Goal: Task Accomplishment & Management: Complete application form

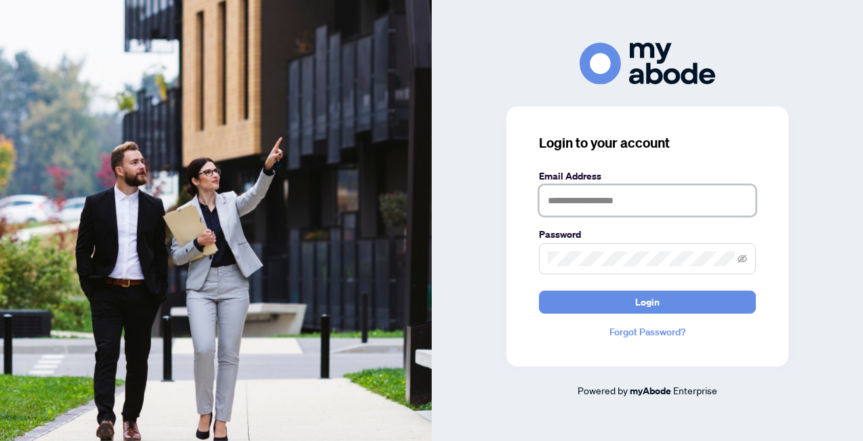
click at [574, 205] on input "text" at bounding box center [647, 200] width 217 height 31
type input "**********"
click at [628, 249] on span at bounding box center [647, 258] width 217 height 31
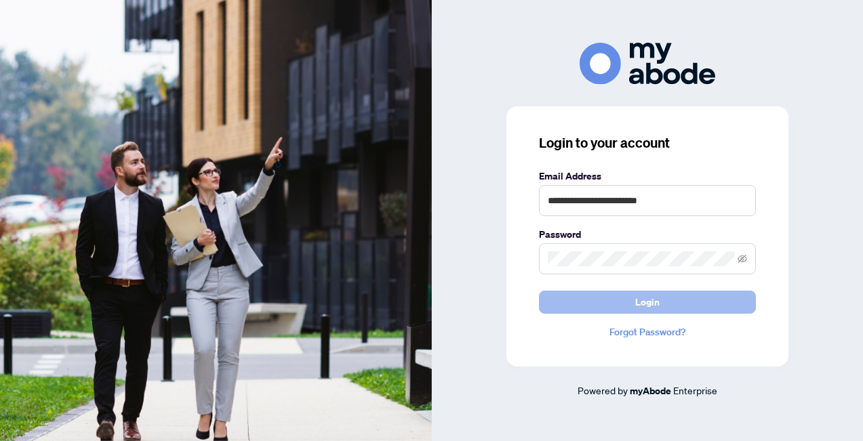
click at [648, 309] on span "Login" at bounding box center [647, 302] width 24 height 22
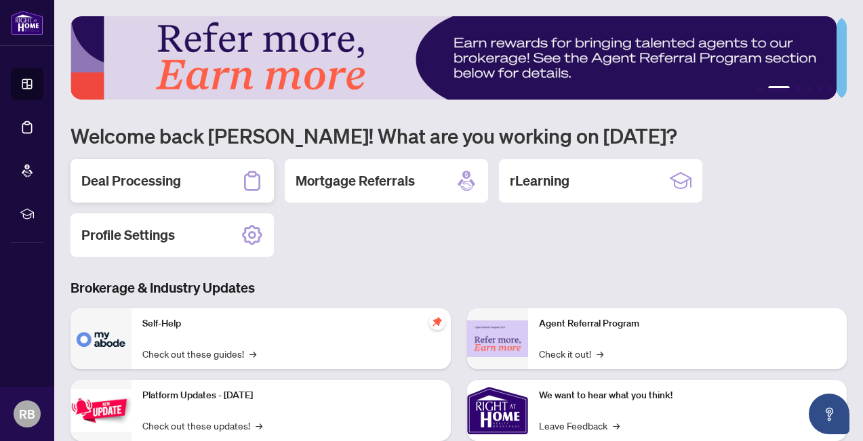
click at [190, 178] on div "Deal Processing" at bounding box center [171, 180] width 203 height 43
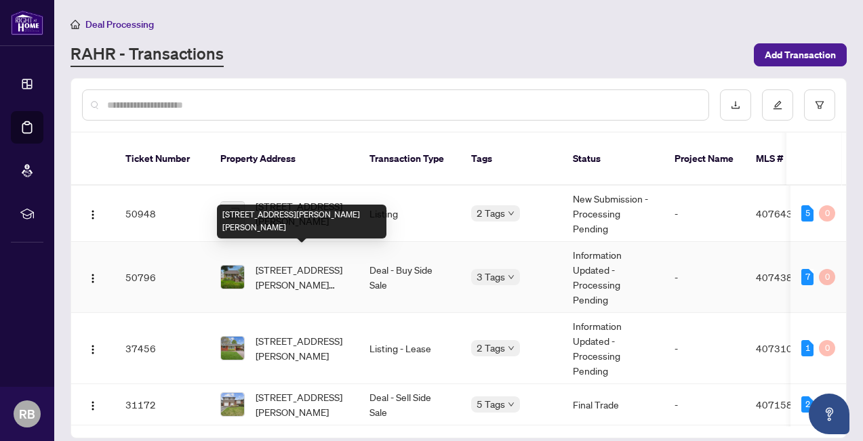
click at [304, 262] on span "[STREET_ADDRESS][PERSON_NAME][PERSON_NAME]" at bounding box center [302, 277] width 92 height 30
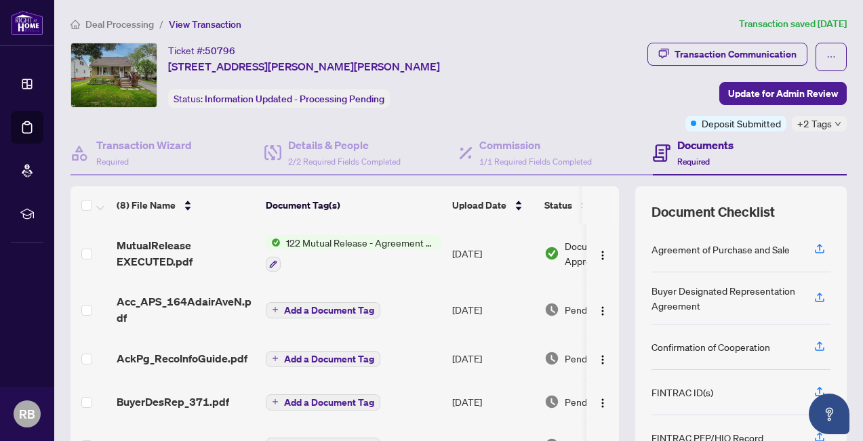
scroll to position [127, 0]
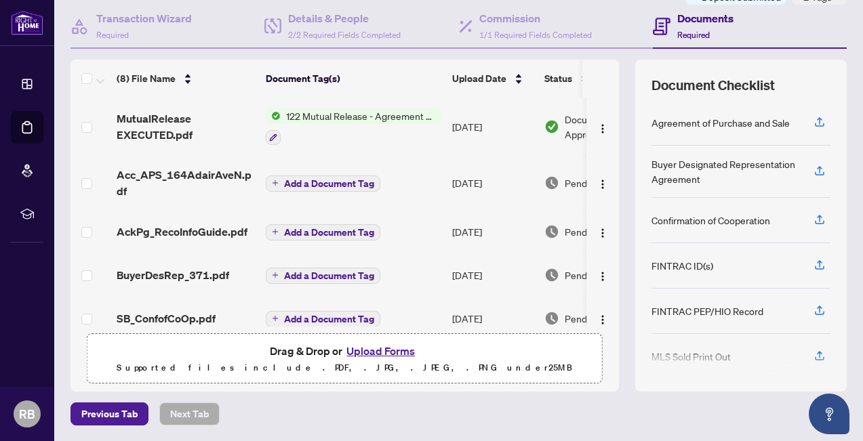
click at [352, 348] on button "Upload Forms" at bounding box center [380, 351] width 77 height 18
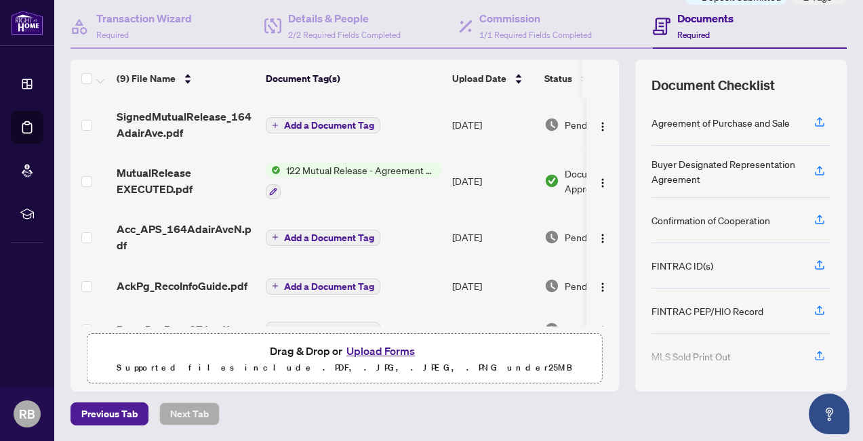
click at [352, 117] on button "Add a Document Tag" at bounding box center [323, 125] width 115 height 16
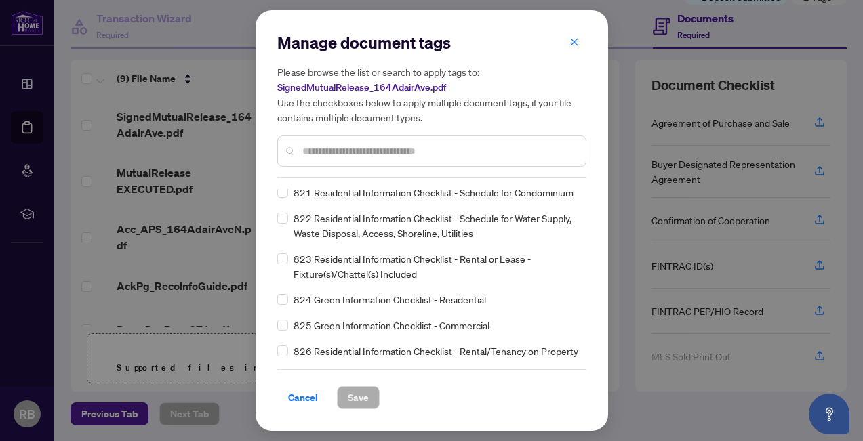
scroll to position [0, 0]
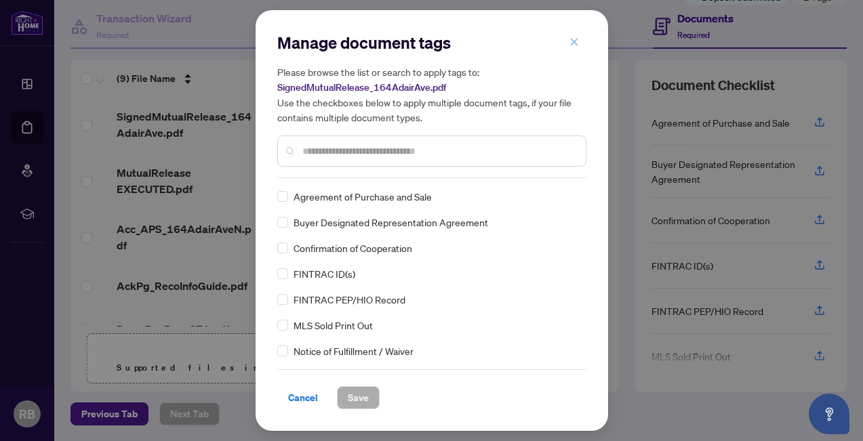
click at [573, 36] on span "button" at bounding box center [573, 42] width 9 height 22
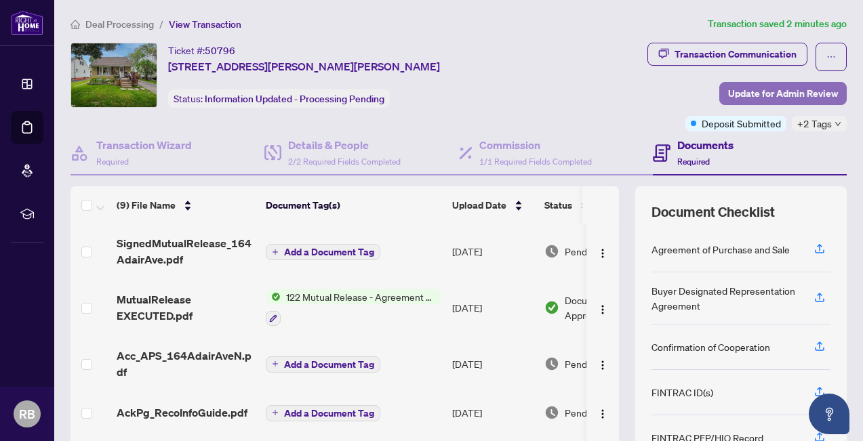
click at [733, 94] on span "Update for Admin Review" at bounding box center [783, 94] width 110 height 22
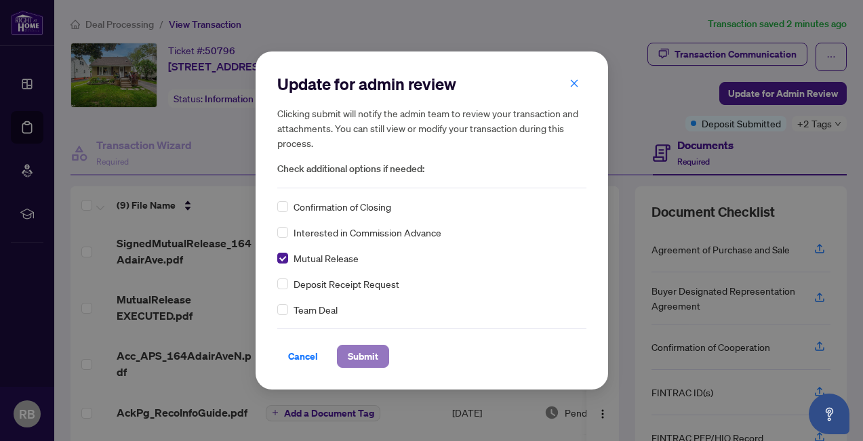
click at [361, 355] on span "Submit" at bounding box center [363, 357] width 31 height 22
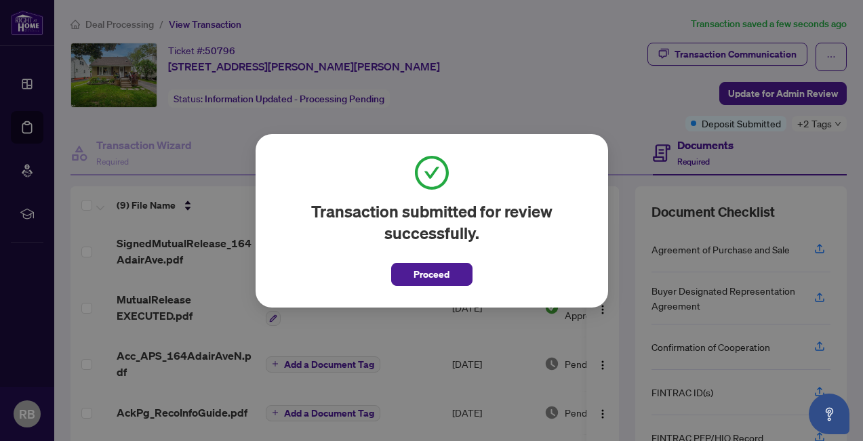
drag, startPoint x: 443, startPoint y: 275, endPoint x: 480, endPoint y: 216, distance: 69.4
click at [443, 272] on span "Proceed" at bounding box center [431, 275] width 36 height 22
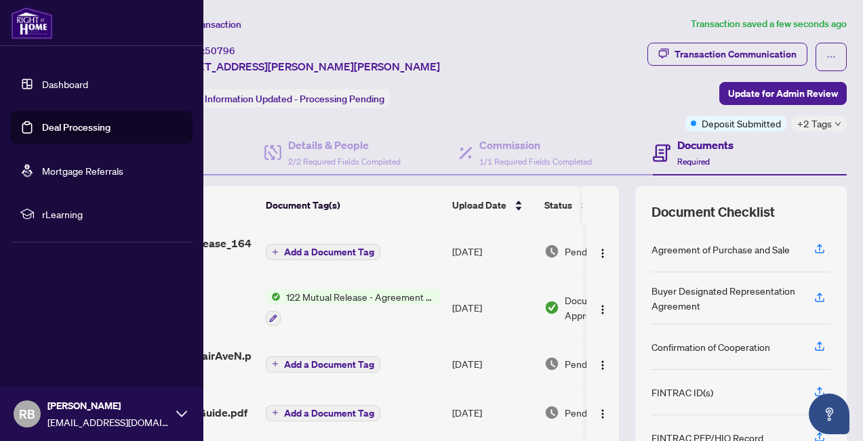
click at [64, 80] on link "Dashboard" at bounding box center [65, 84] width 46 height 12
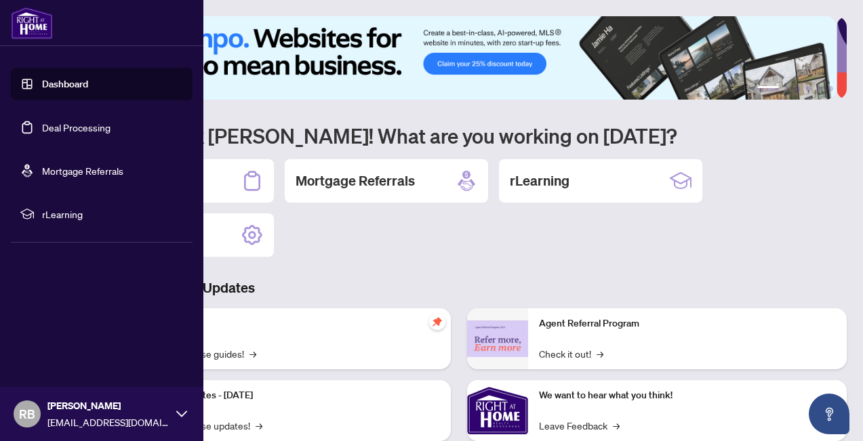
click at [176, 413] on div "RB [PERSON_NAME] [EMAIL_ADDRESS][DOMAIN_NAME]" at bounding box center [101, 414] width 203 height 54
click at [59, 333] on span "Logout" at bounding box center [54, 334] width 31 height 22
